Goal: Transaction & Acquisition: Book appointment/travel/reservation

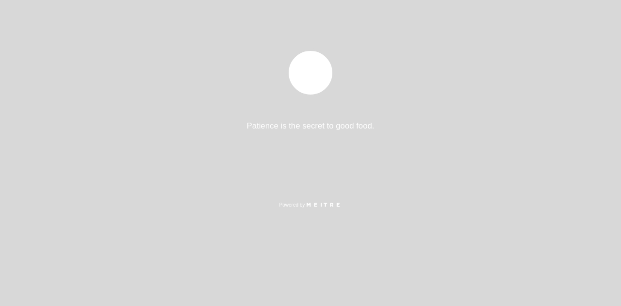
select select "pt"
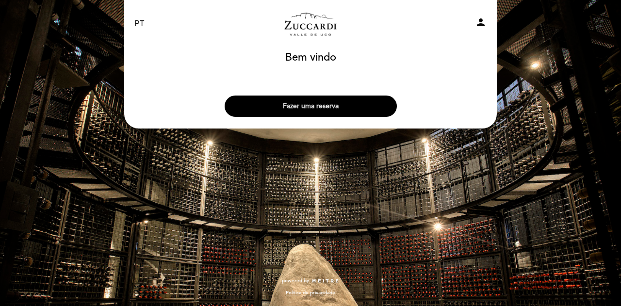
click at [335, 99] on button "Fazer uma reserva" at bounding box center [311, 106] width 172 height 21
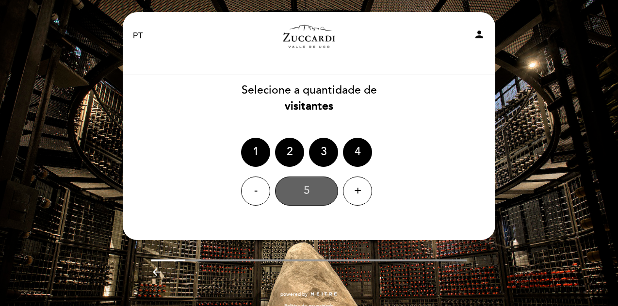
click at [302, 193] on div "5" at bounding box center [306, 191] width 63 height 29
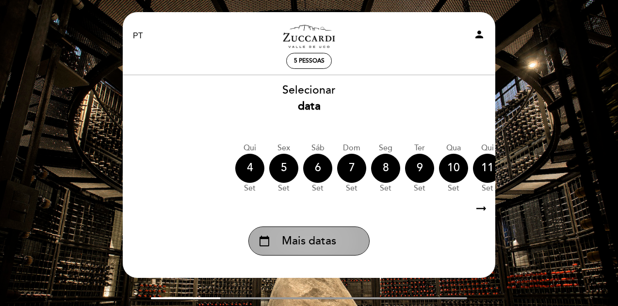
click at [345, 238] on div "calendar_today Mais datas" at bounding box center [308, 240] width 121 height 29
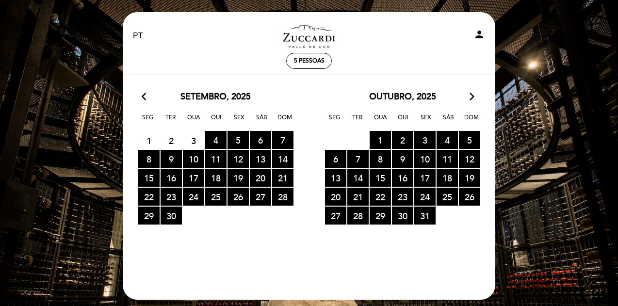
click at [475, 98] on icon "arrow_forward_ios" at bounding box center [471, 97] width 9 height 13
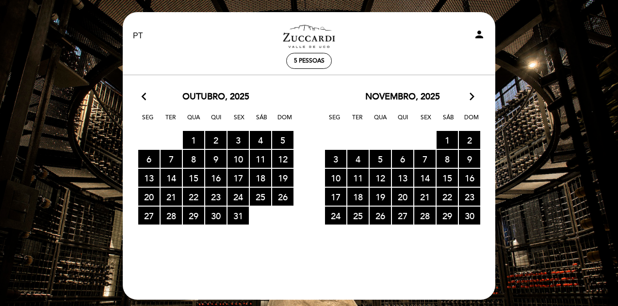
click at [475, 98] on icon "arrow_forward_ios" at bounding box center [471, 97] width 9 height 13
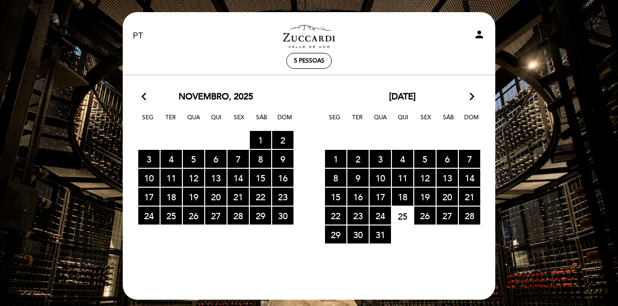
click at [474, 97] on icon "arrow_forward_ios" at bounding box center [471, 97] width 9 height 13
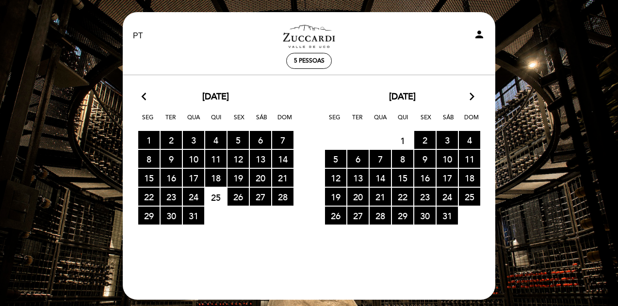
click at [474, 97] on icon "arrow_forward_ios" at bounding box center [471, 97] width 9 height 13
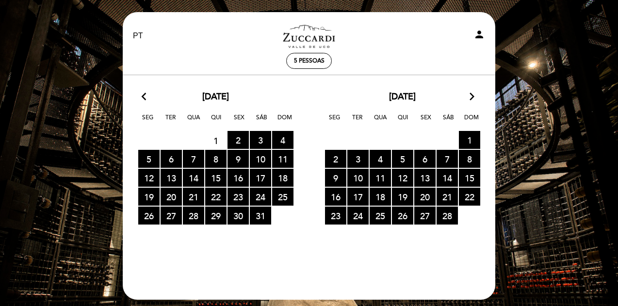
click at [474, 97] on icon "arrow_forward_ios" at bounding box center [471, 97] width 9 height 13
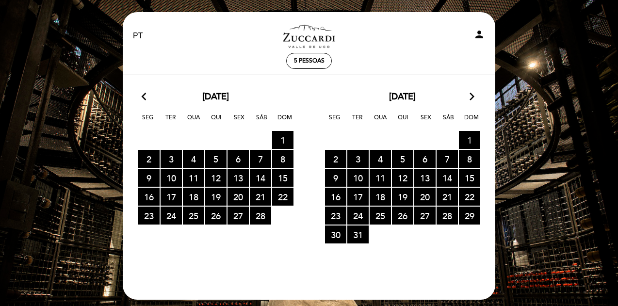
click at [472, 140] on span "1 RESERVAS DISPONÍVEIS" at bounding box center [469, 140] width 21 height 18
